Goal: Task Accomplishment & Management: Manage account settings

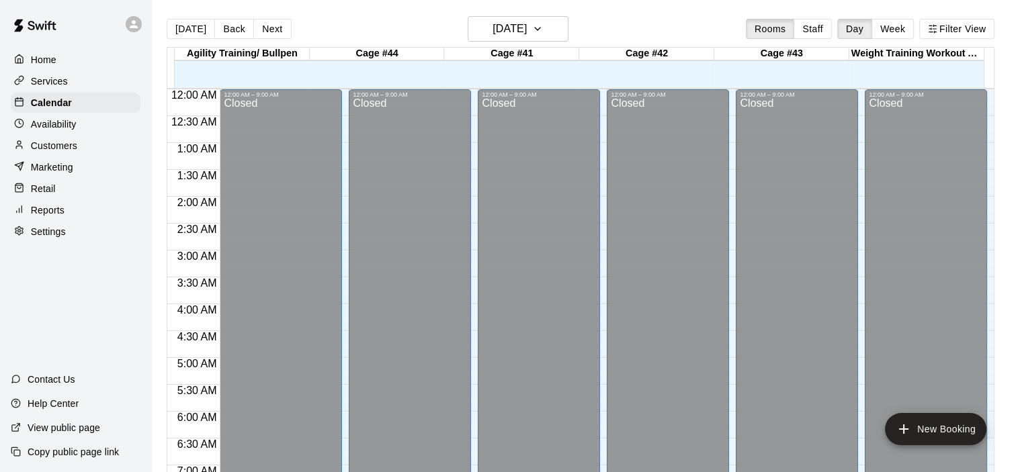
scroll to position [556, 0]
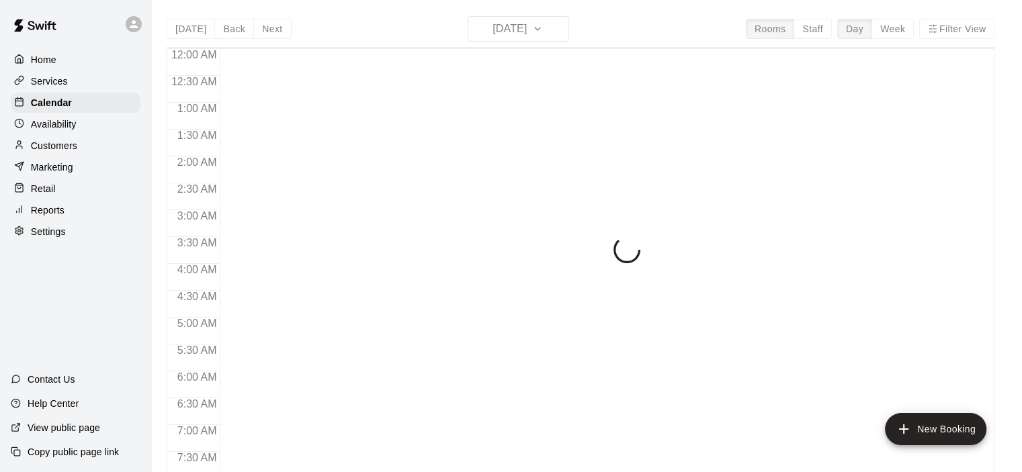
scroll to position [556, 0]
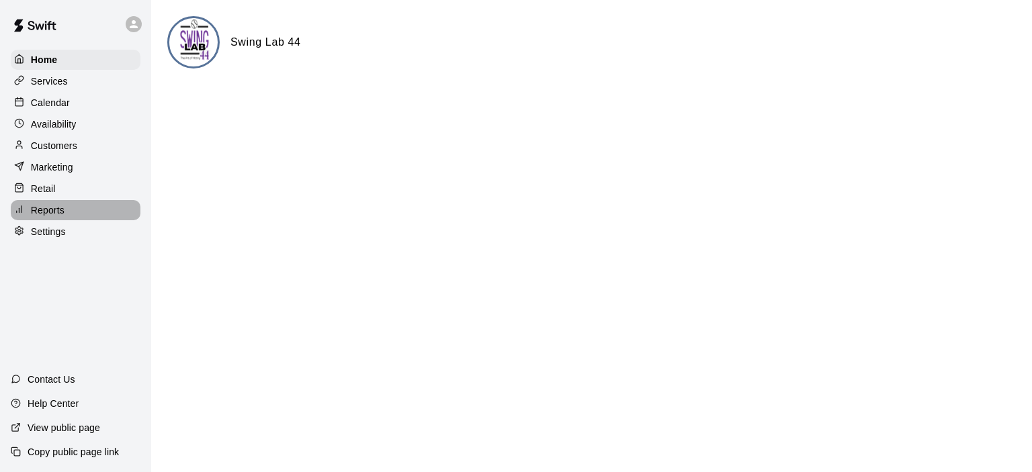
click at [43, 217] on p "Reports" at bounding box center [48, 210] width 34 height 13
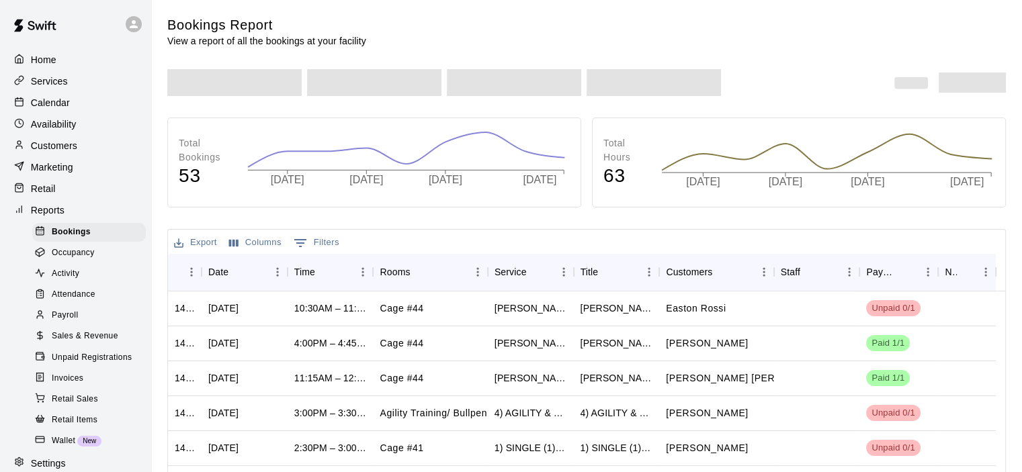
click at [97, 343] on span "Sales & Revenue" at bounding box center [85, 336] width 67 height 13
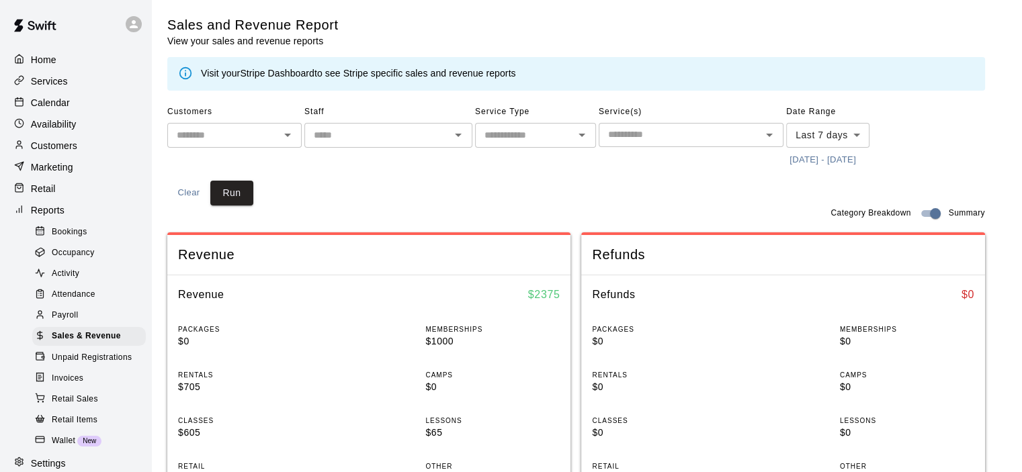
click at [295, 72] on link "Stripe Dashboard" at bounding box center [277, 73] width 75 height 11
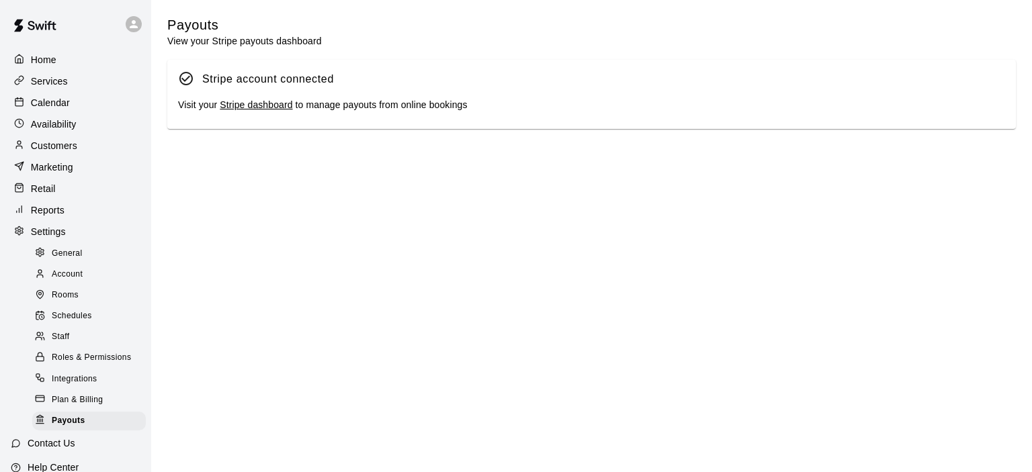
click at [265, 107] on link "Stripe dashboard" at bounding box center [256, 104] width 73 height 11
click at [71, 106] on div "Calendar" at bounding box center [76, 103] width 130 height 20
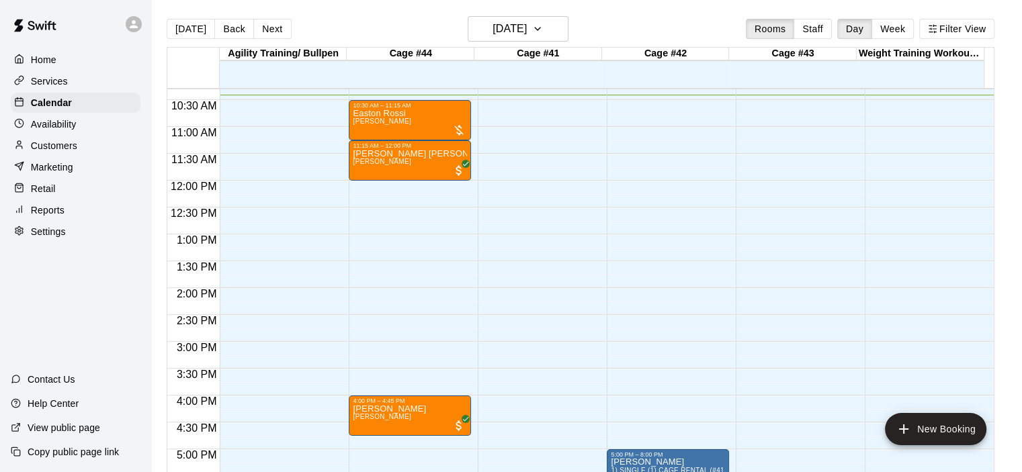
scroll to position [559, 0]
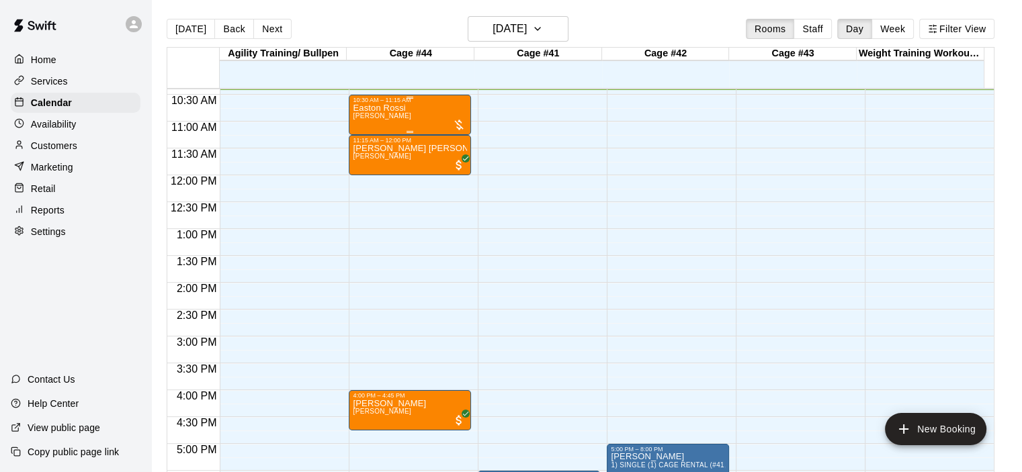
click at [419, 112] on div "Easton Rossi Kevin Keller" at bounding box center [410, 339] width 114 height 472
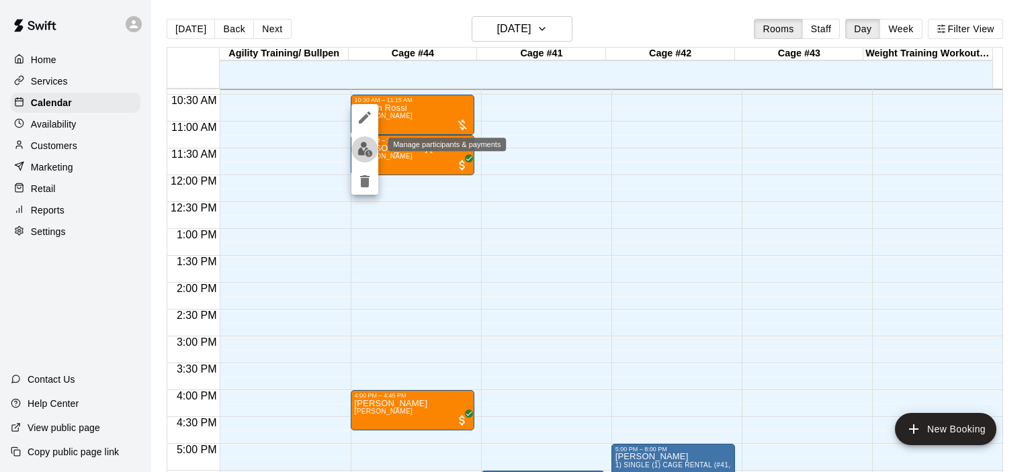
click at [364, 148] on img "edit" at bounding box center [364, 149] width 15 height 15
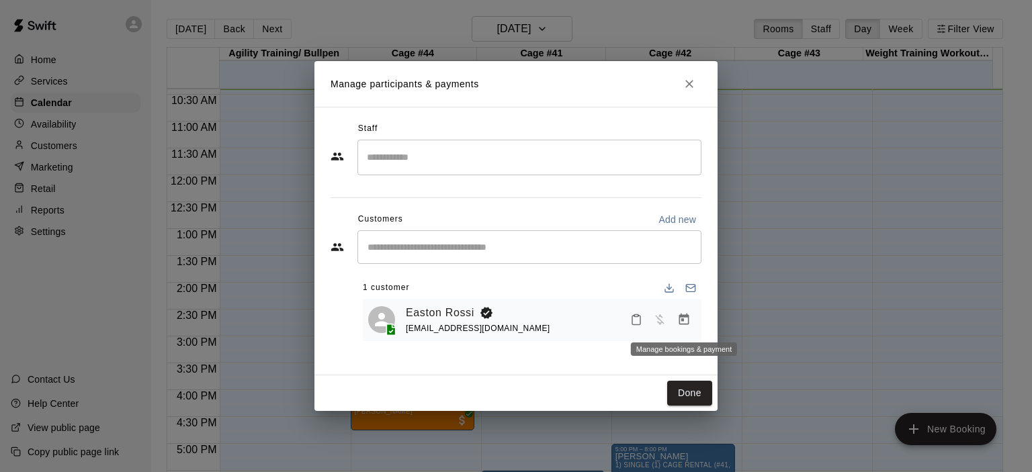
click at [682, 319] on icon "Manage bookings & payment" at bounding box center [683, 319] width 13 height 13
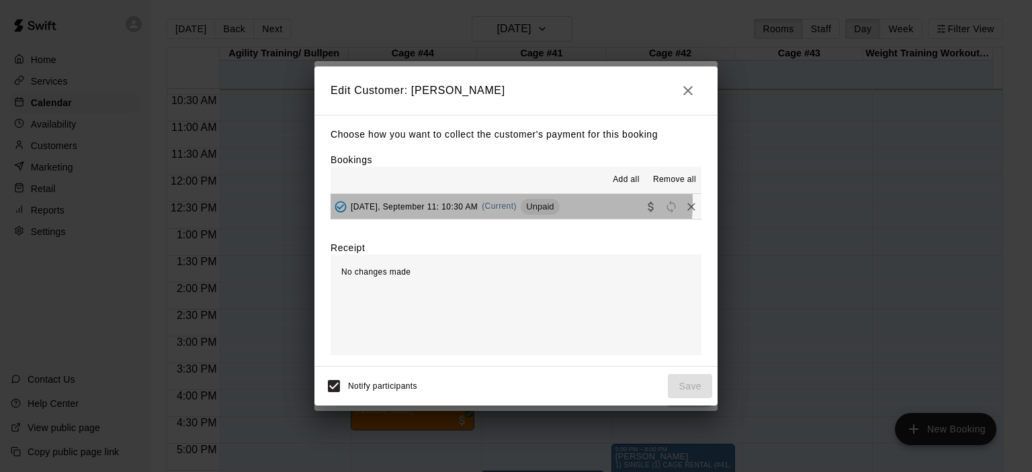
click at [503, 204] on span "(Current)" at bounding box center [499, 206] width 35 height 9
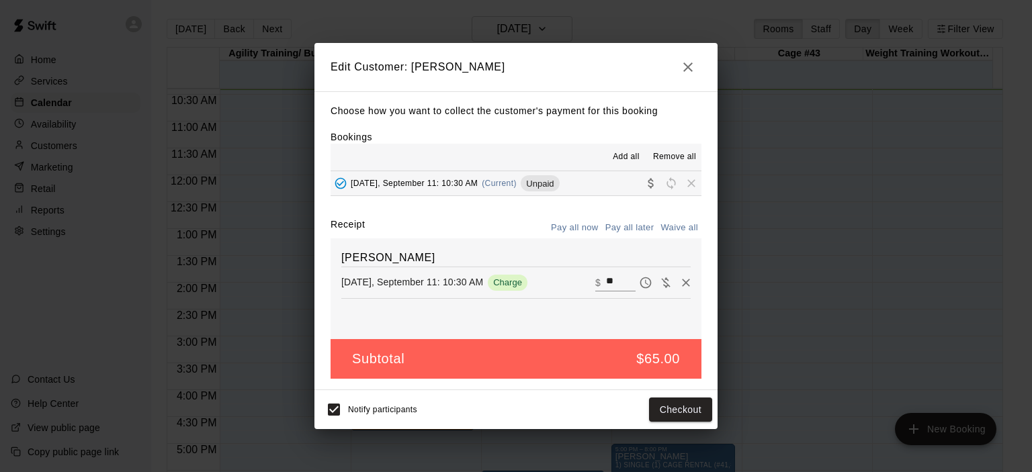
click at [681, 228] on button "Waive all" at bounding box center [679, 228] width 44 height 21
type input "*"
click at [696, 405] on button "Save" at bounding box center [690, 410] width 44 height 25
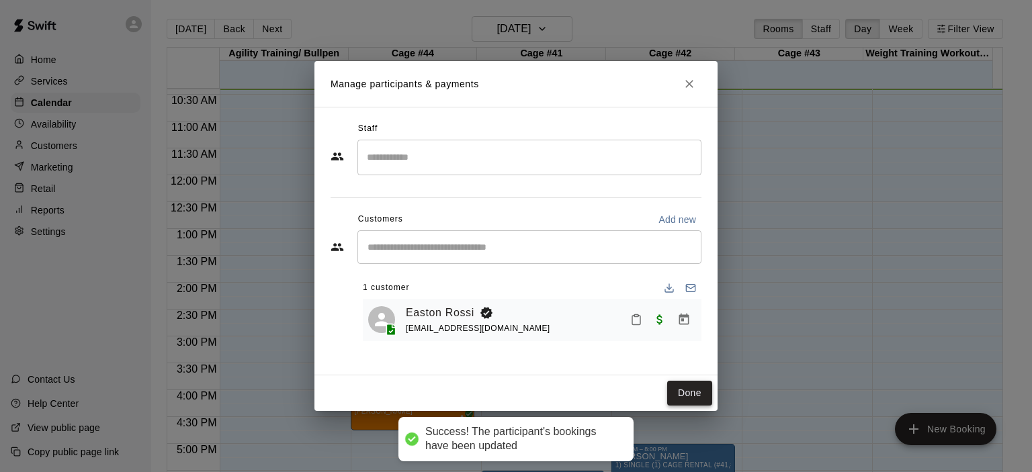
click at [690, 382] on button "Done" at bounding box center [689, 393] width 45 height 25
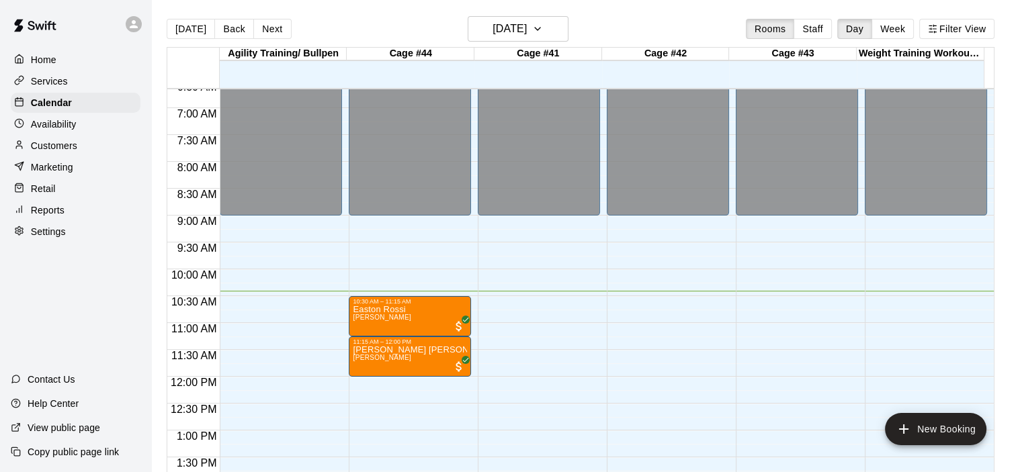
scroll to position [626, 0]
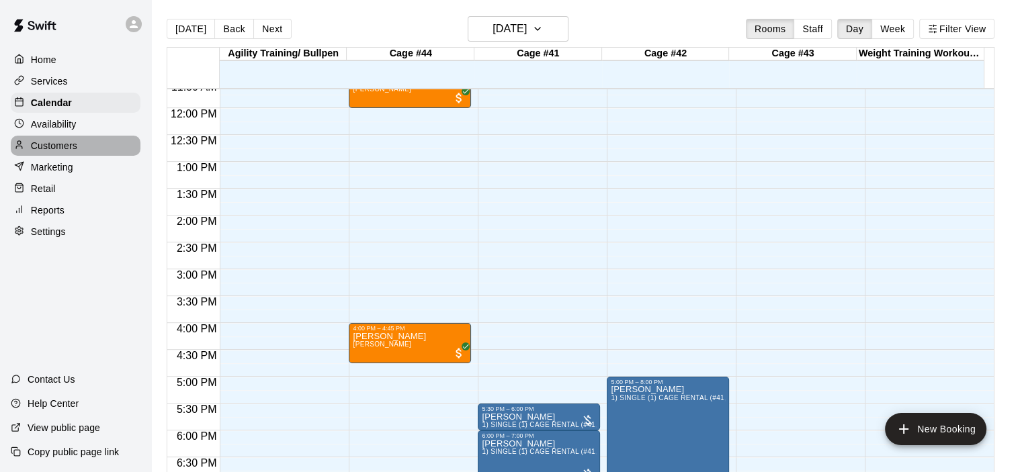
click at [77, 148] on p "Customers" at bounding box center [54, 145] width 46 height 13
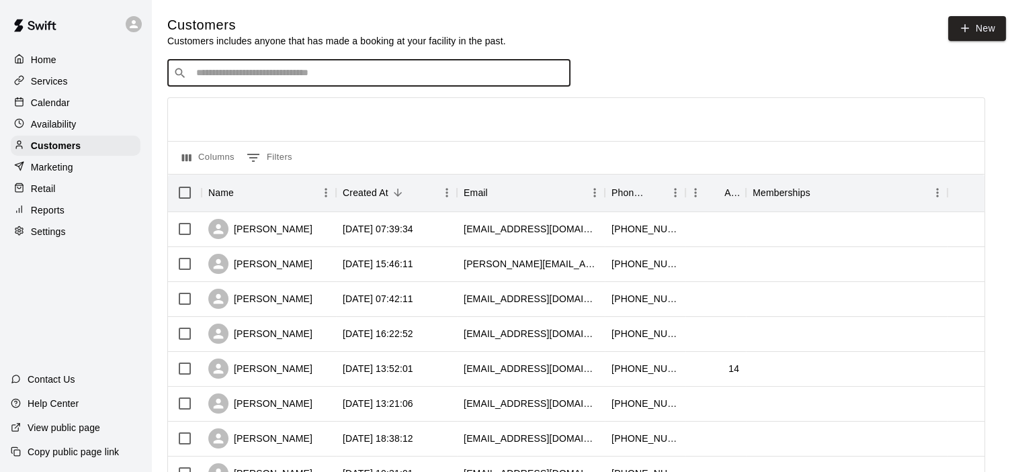
click at [290, 79] on input "Search customers by name or email" at bounding box center [378, 73] width 372 height 13
type input "****"
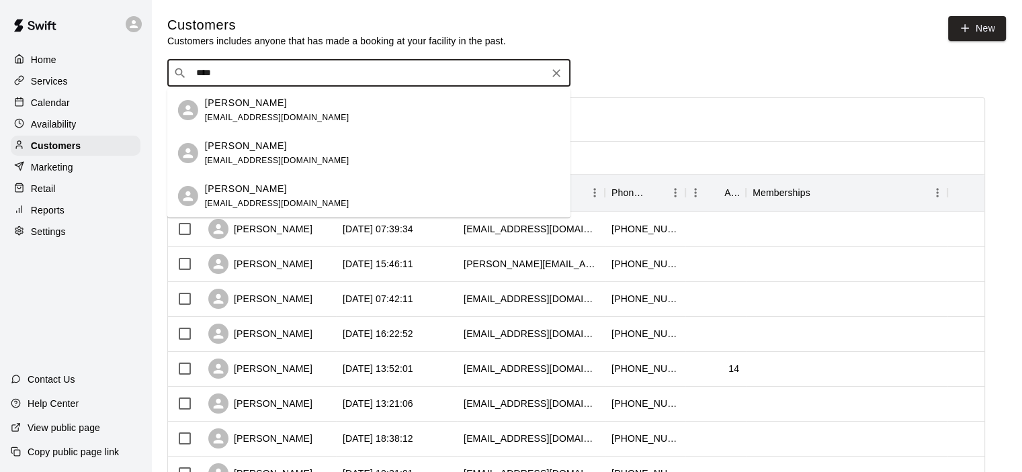
click at [272, 104] on div "[PERSON_NAME]" at bounding box center [277, 103] width 144 height 14
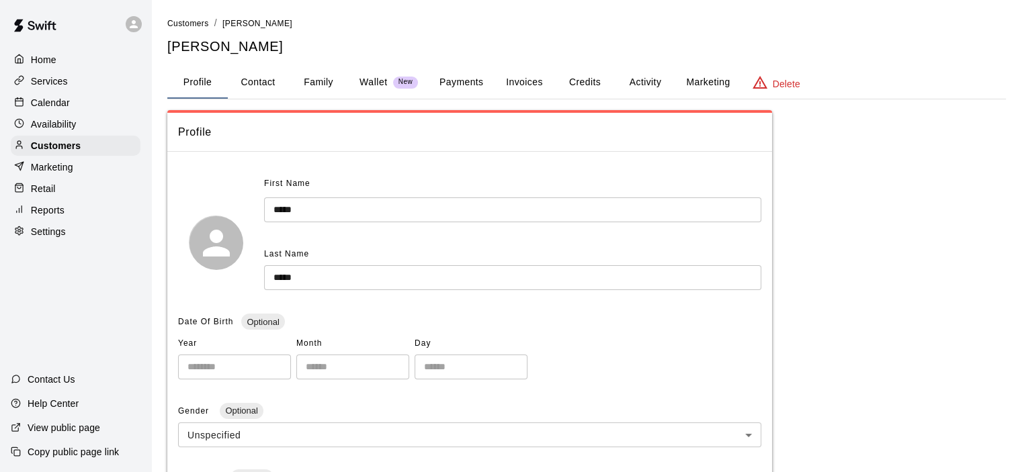
click at [525, 77] on button "Invoices" at bounding box center [524, 83] width 60 height 32
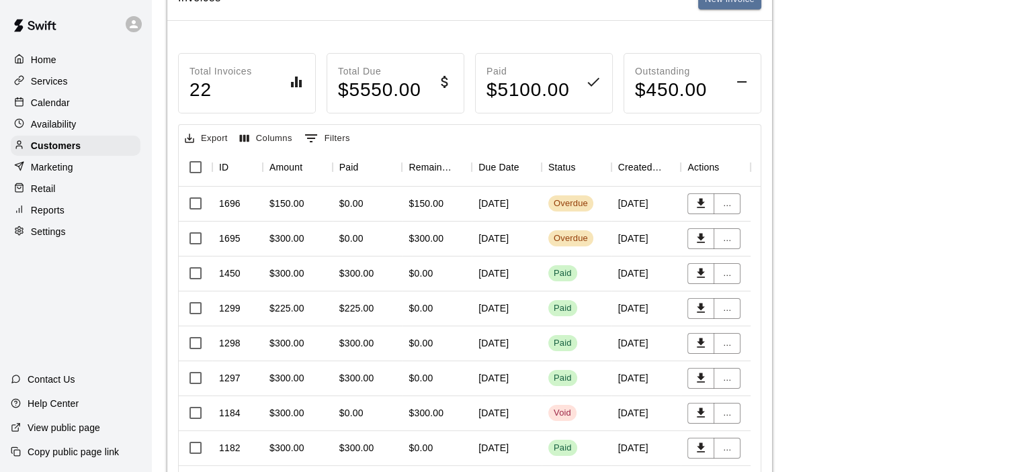
scroll to position [202, 0]
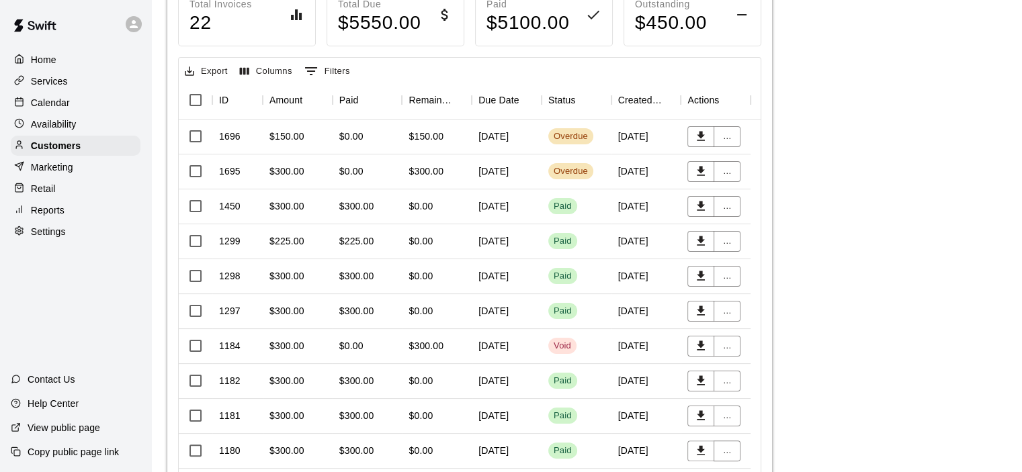
click at [558, 171] on div "Overdue" at bounding box center [571, 171] width 34 height 13
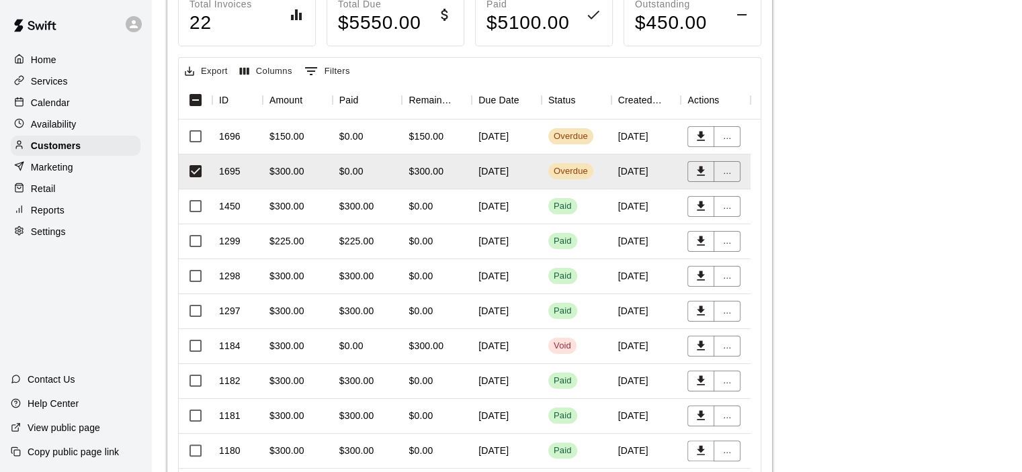
click at [390, 174] on div "$0.00" at bounding box center [368, 172] width 70 height 35
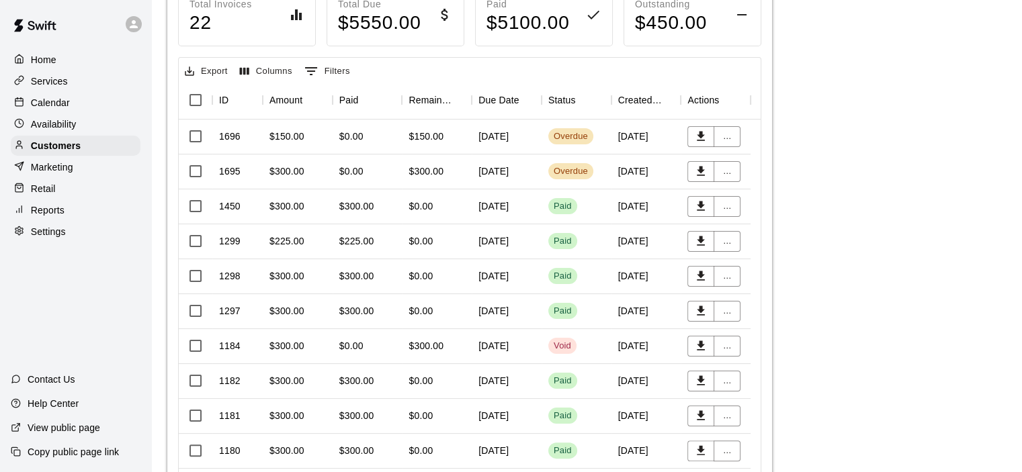
click at [366, 138] on div "$0.00" at bounding box center [368, 137] width 70 height 35
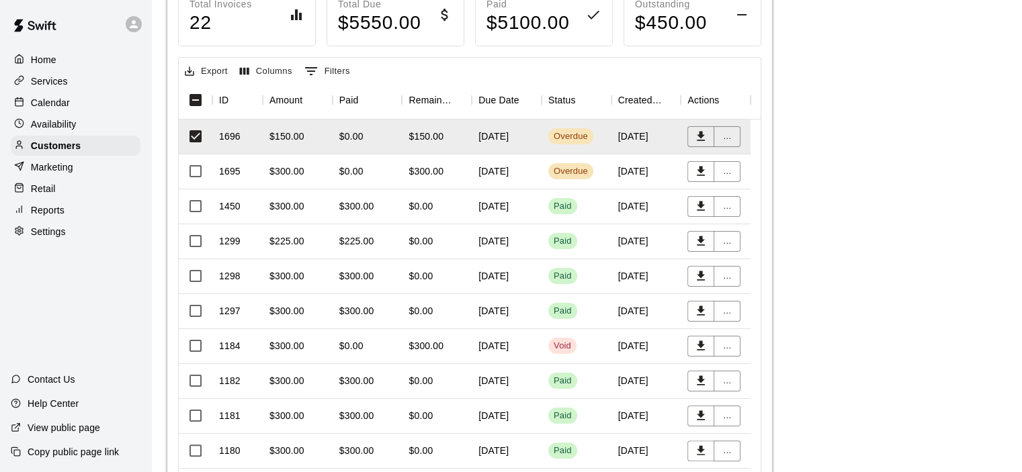
click at [433, 202] on div "$0.00" at bounding box center [437, 207] width 70 height 35
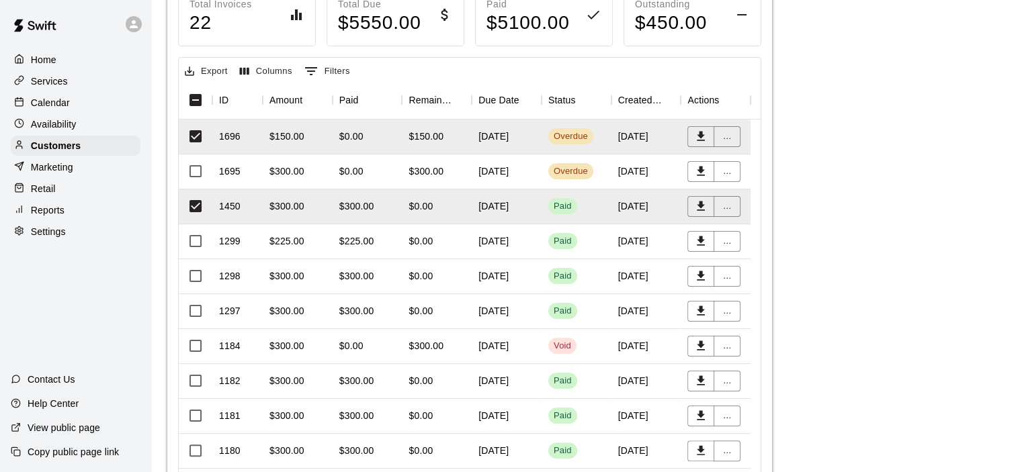
click at [416, 237] on div "$0.00" at bounding box center [421, 241] width 24 height 13
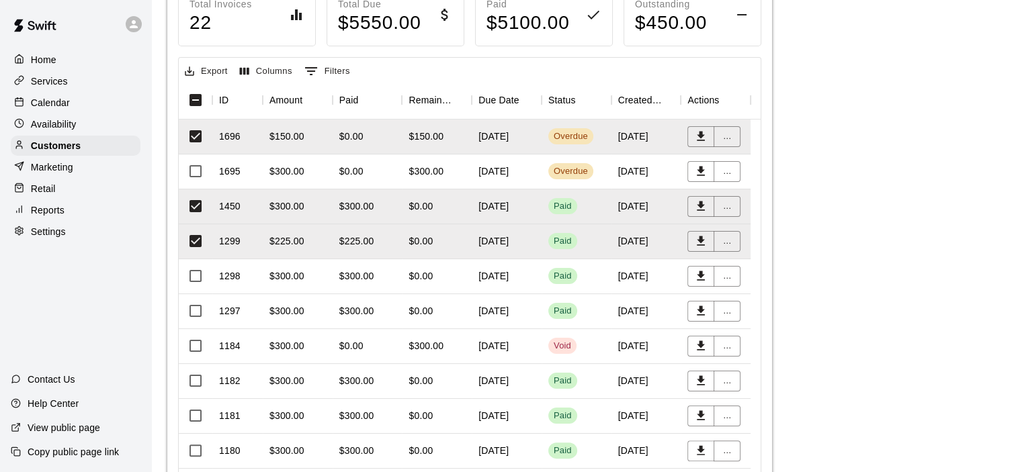
click at [419, 276] on div "$0.00" at bounding box center [421, 275] width 24 height 13
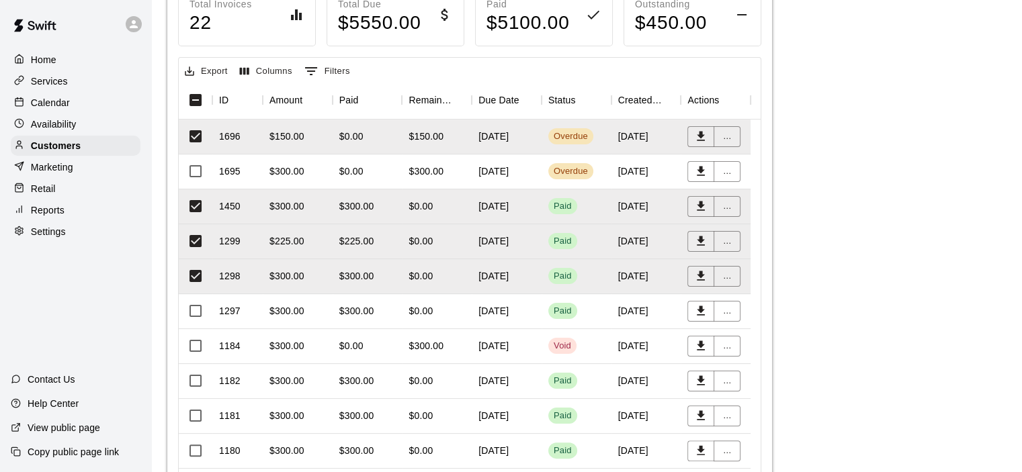
click at [406, 314] on div "$0.00" at bounding box center [437, 311] width 70 height 35
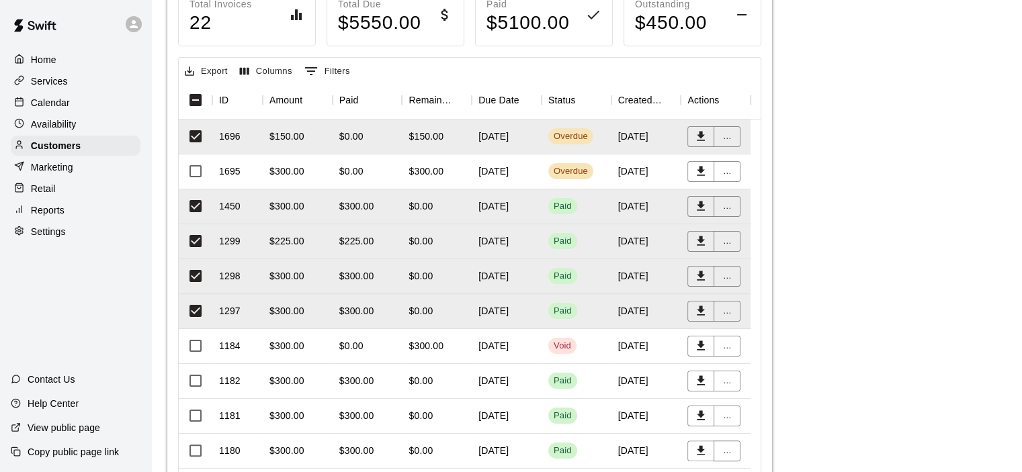
click at [396, 339] on div "$0.00" at bounding box center [368, 346] width 70 height 35
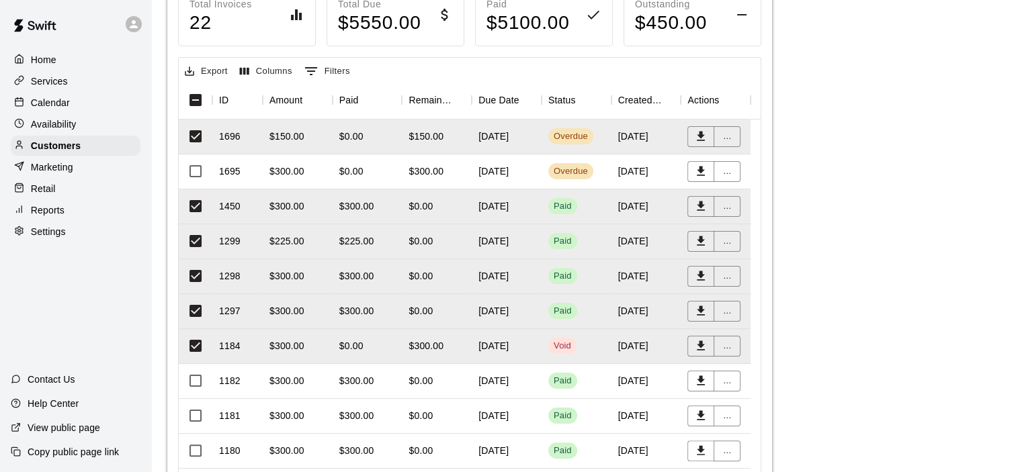
scroll to position [336, 0]
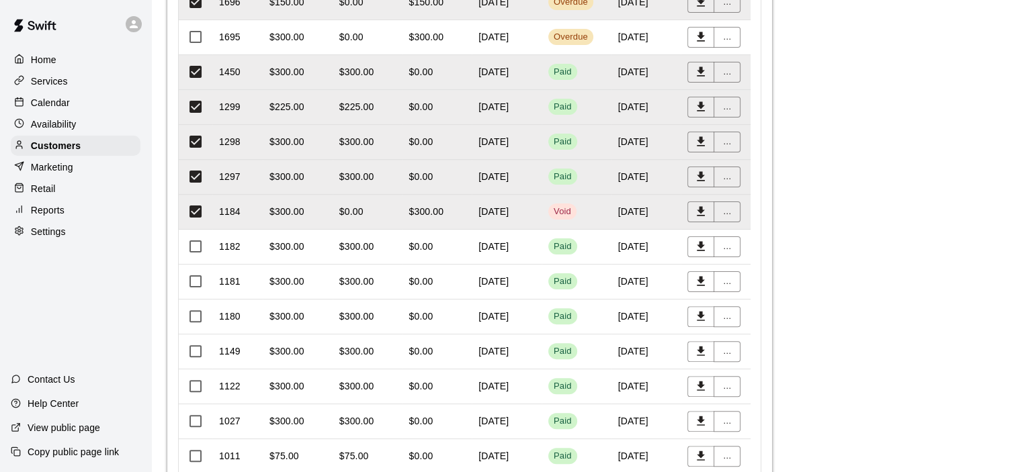
click at [431, 242] on div "$0.00" at bounding box center [421, 246] width 24 height 13
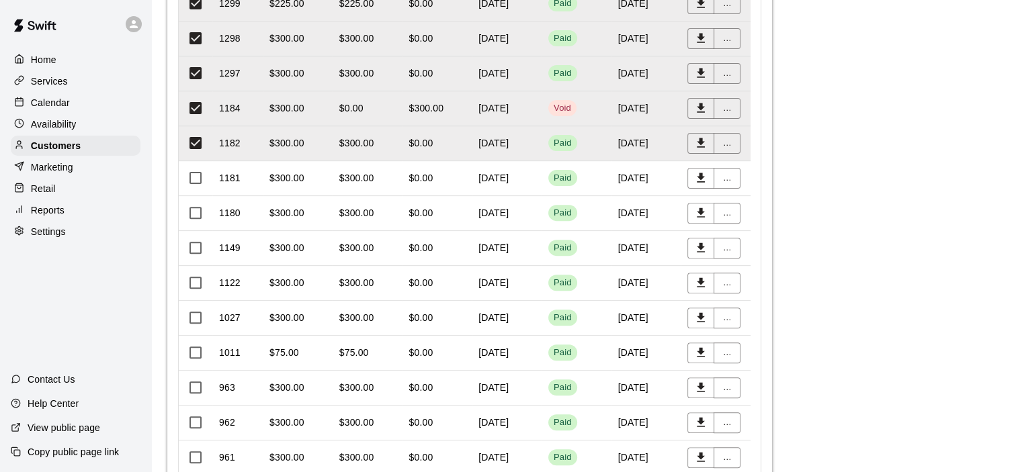
scroll to position [470, 0]
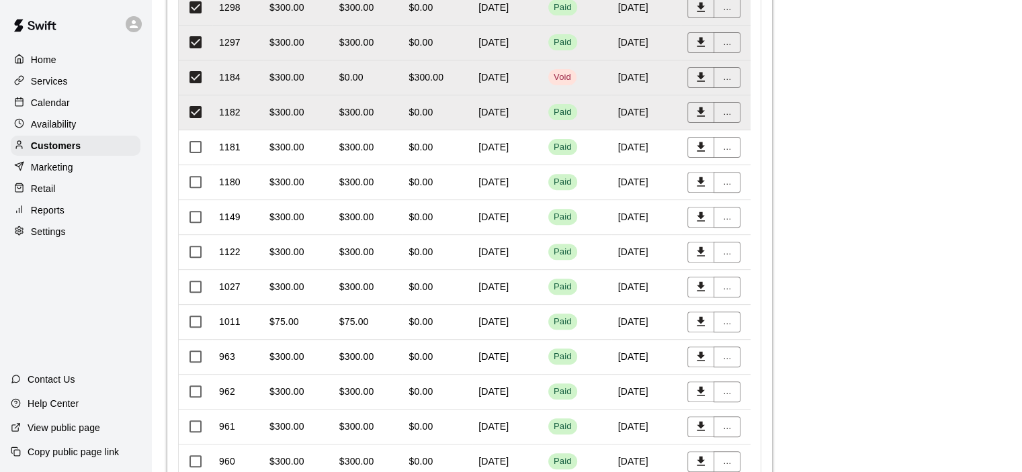
click at [419, 319] on div "$0.00" at bounding box center [421, 321] width 24 height 13
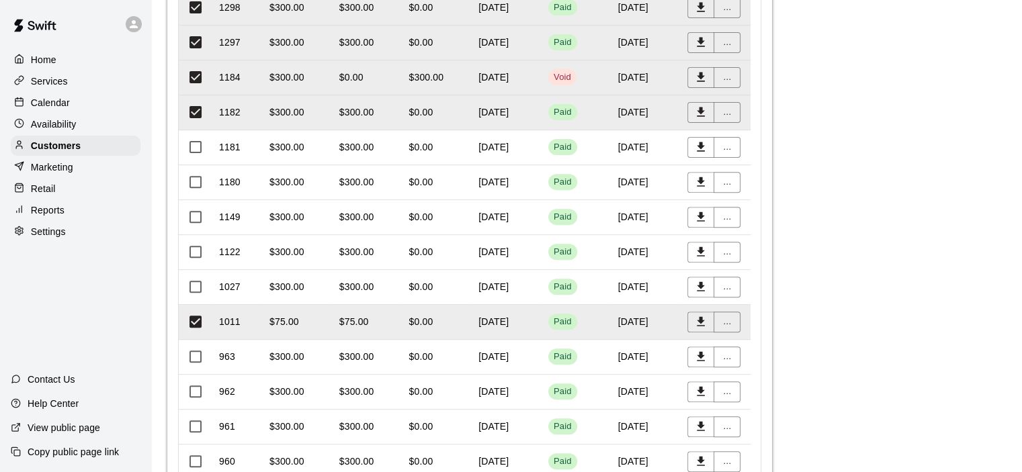
click at [366, 352] on div "$300.00" at bounding box center [356, 356] width 35 height 13
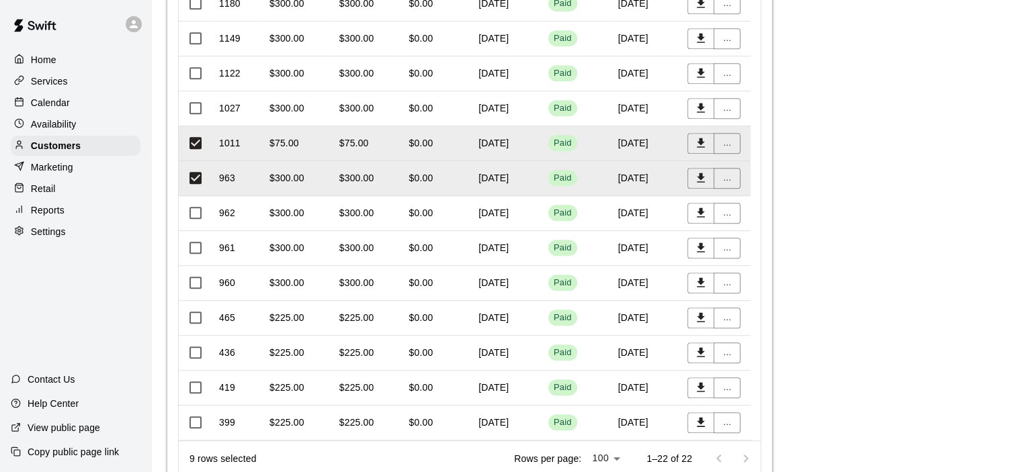
scroll to position [706, 0]
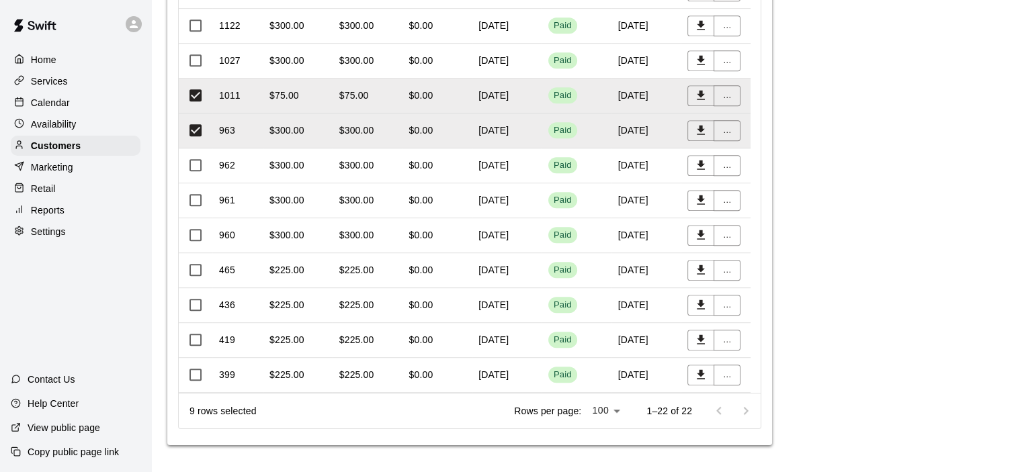
click at [364, 263] on div "$225.00" at bounding box center [356, 269] width 35 height 13
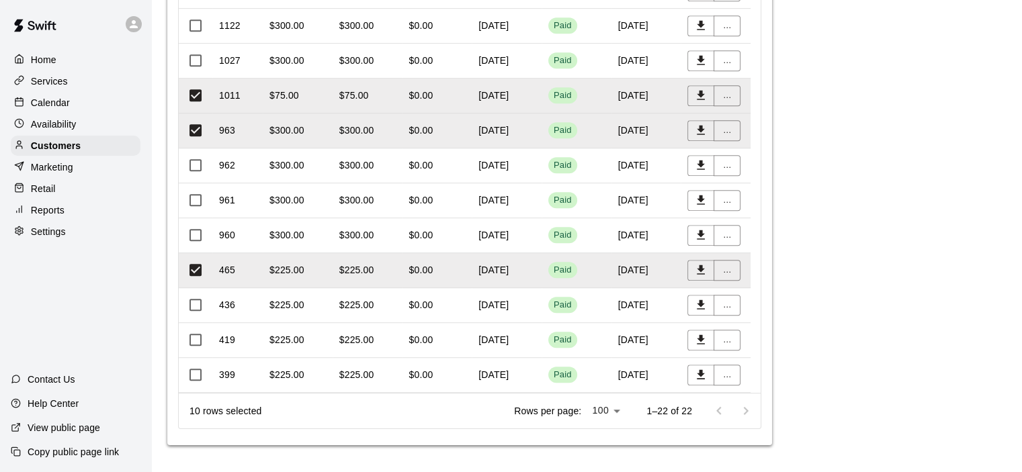
click at [358, 228] on div "$300.00" at bounding box center [356, 234] width 35 height 13
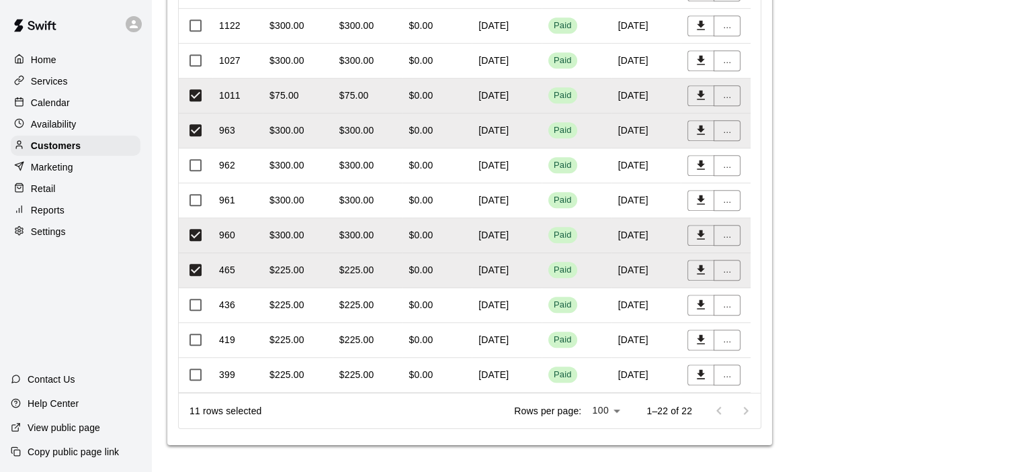
click at [331, 185] on div "$300.00" at bounding box center [298, 200] width 70 height 35
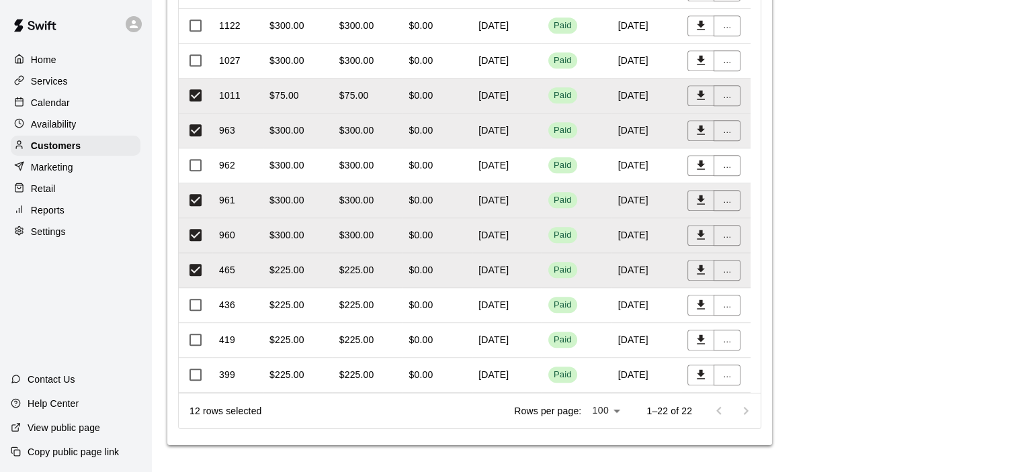
click at [347, 159] on div "$300.00" at bounding box center [356, 165] width 35 height 13
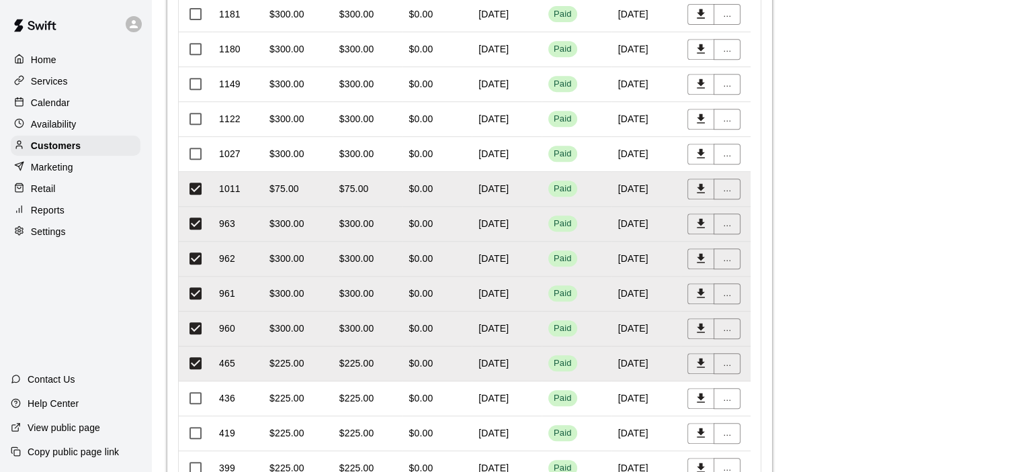
scroll to position [571, 0]
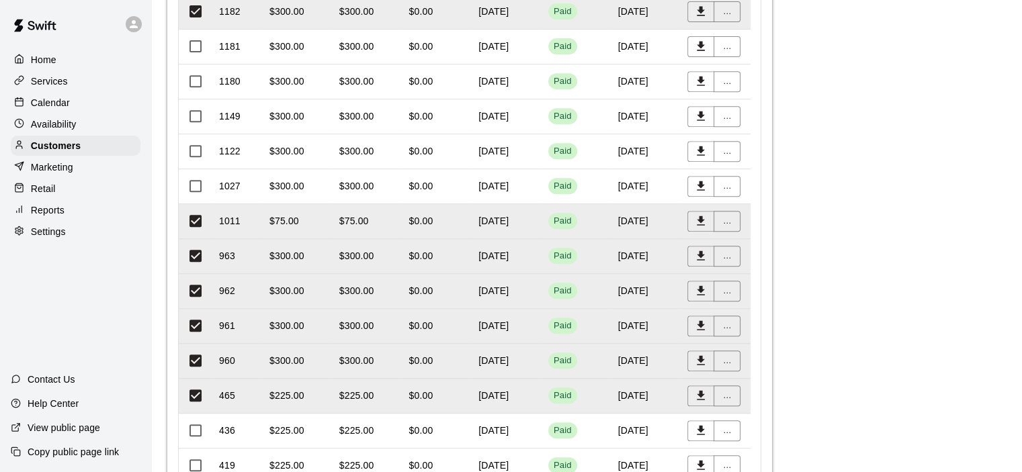
click at [427, 177] on div "$0.00" at bounding box center [437, 186] width 70 height 35
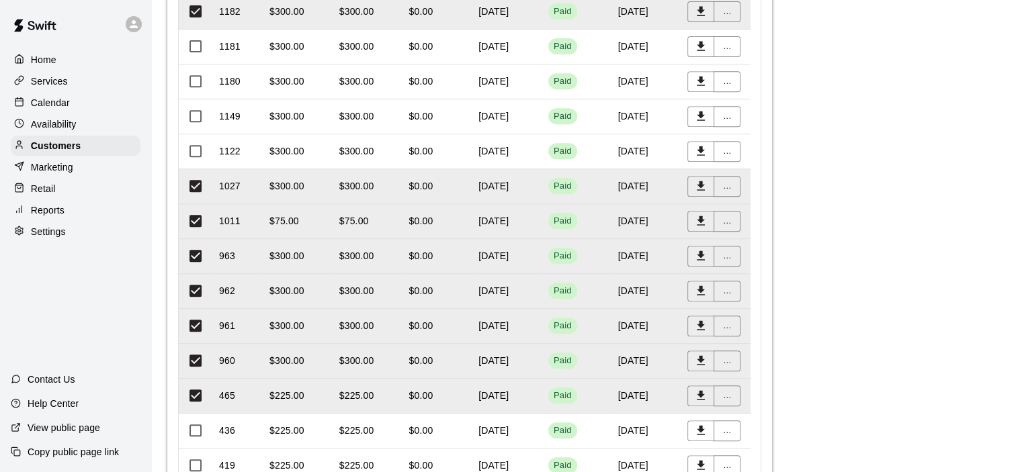
click at [368, 151] on div "$300.00" at bounding box center [356, 150] width 35 height 13
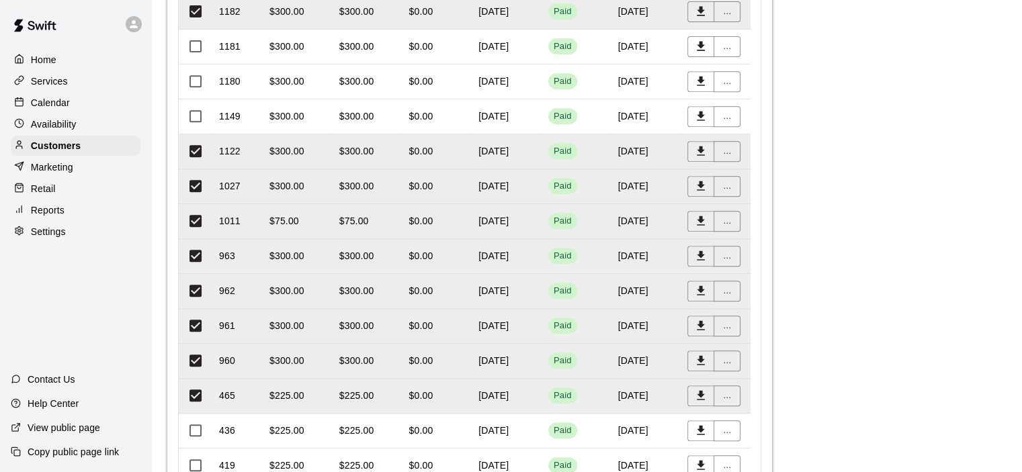
click at [368, 114] on div "$300.00" at bounding box center [356, 116] width 35 height 13
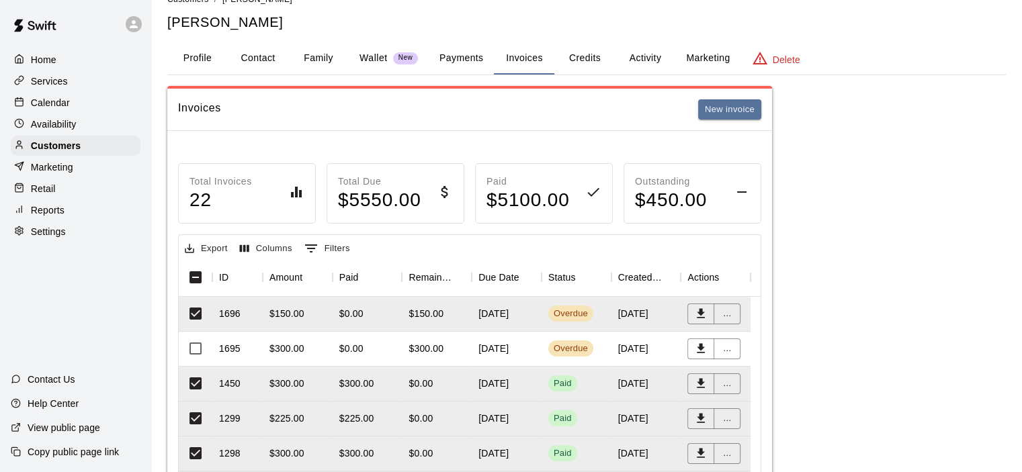
scroll to position [0, 0]
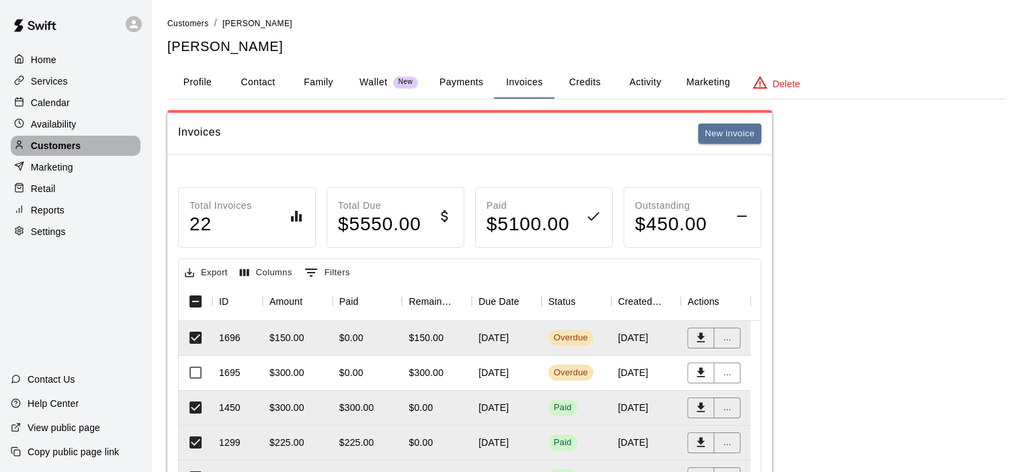
click at [62, 144] on p "Customers" at bounding box center [56, 145] width 50 height 13
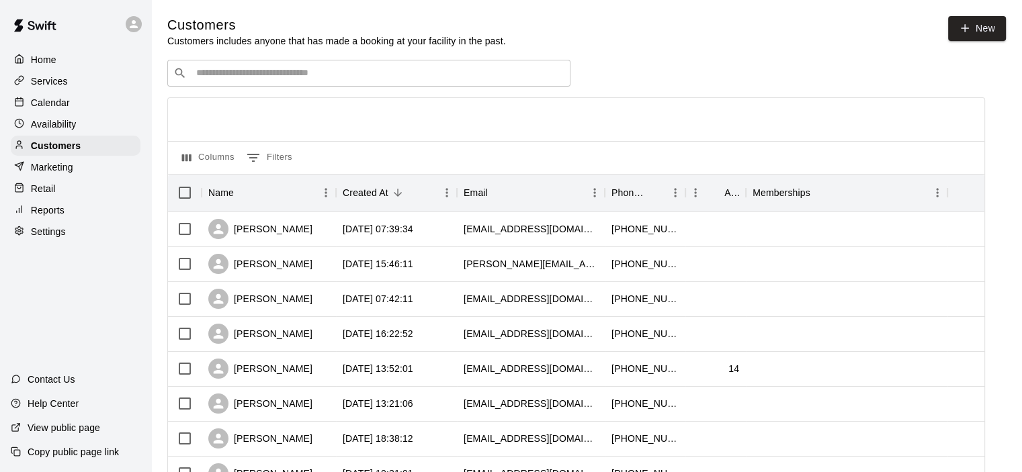
click at [231, 77] on input "Search customers by name or email" at bounding box center [378, 73] width 372 height 13
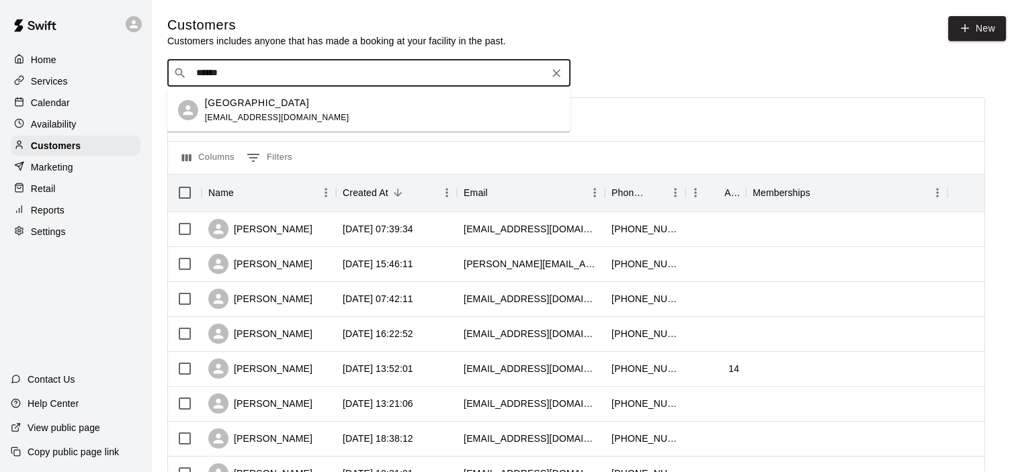
type input "*******"
click at [261, 111] on div "Mission Vista Academy invoicing@missionvistaacademy.org" at bounding box center [277, 110] width 144 height 29
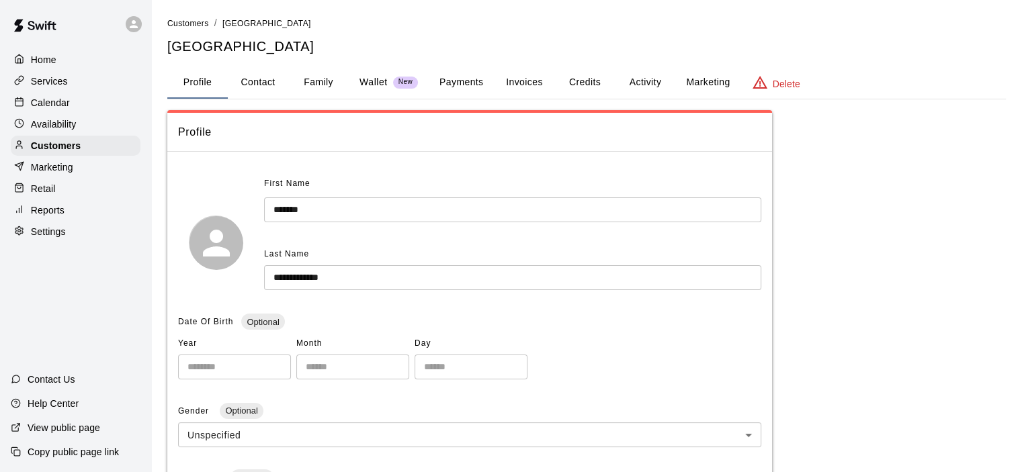
click at [516, 79] on button "Invoices" at bounding box center [524, 83] width 60 height 32
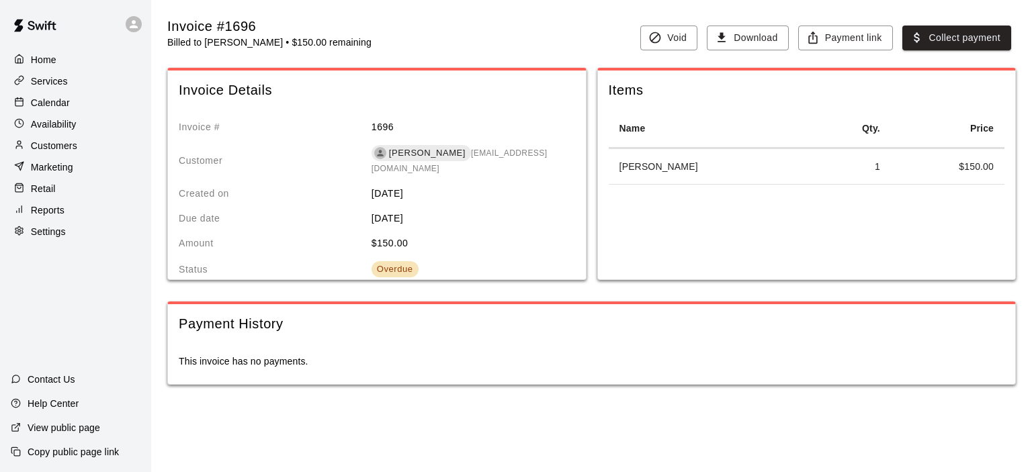
click at [49, 147] on p "Customers" at bounding box center [54, 145] width 46 height 13
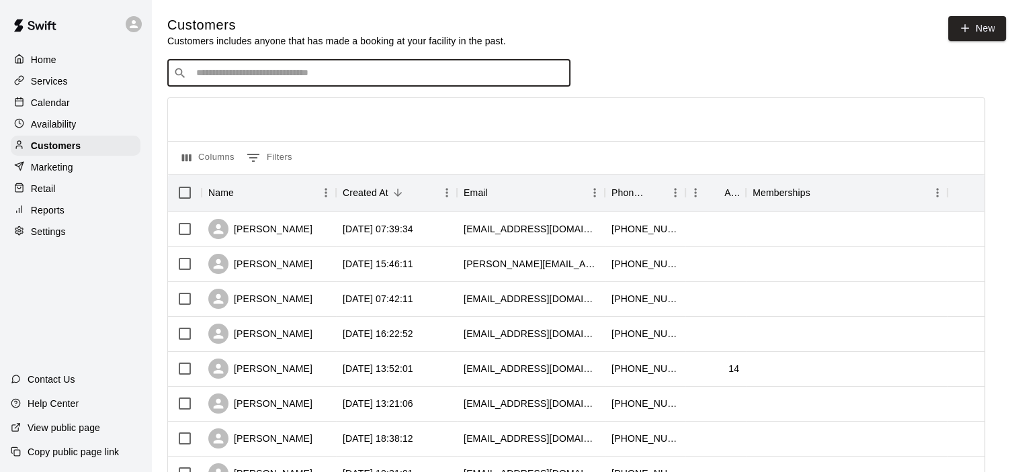
click at [233, 73] on input "Search customers by name or email" at bounding box center [378, 73] width 372 height 13
type input "*****"
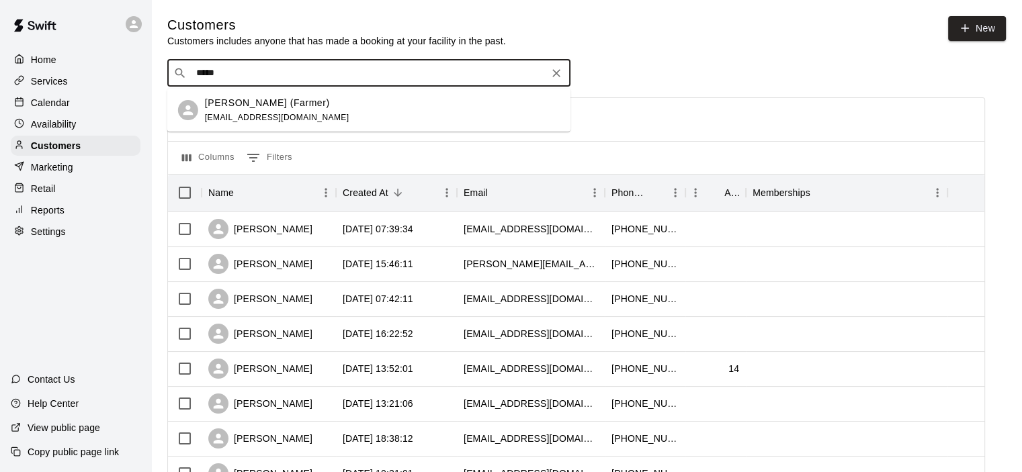
click at [280, 113] on span "missshelbyfarmer@gmail.com" at bounding box center [277, 117] width 144 height 9
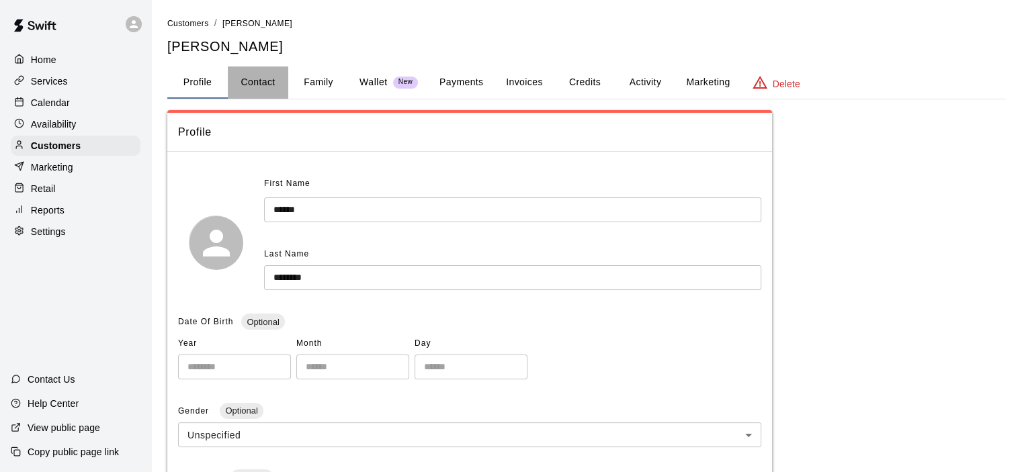
click at [269, 81] on button "Contact" at bounding box center [258, 83] width 60 height 32
select select "**"
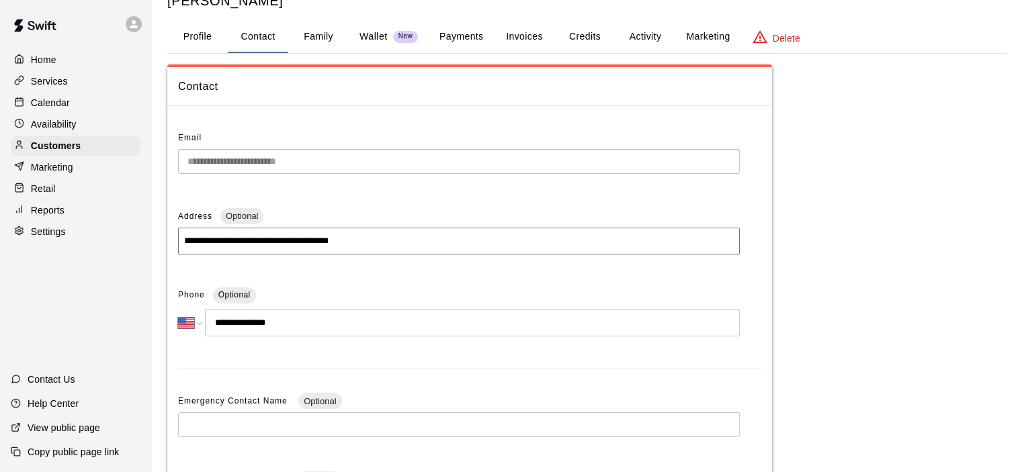
scroll to position [67, 0]
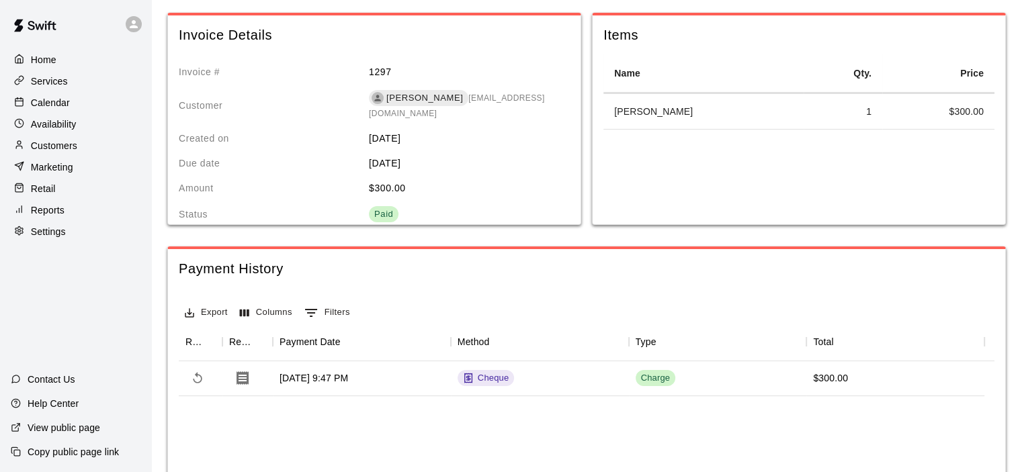
scroll to position [134, 0]
